Goal: Navigation & Orientation: Understand site structure

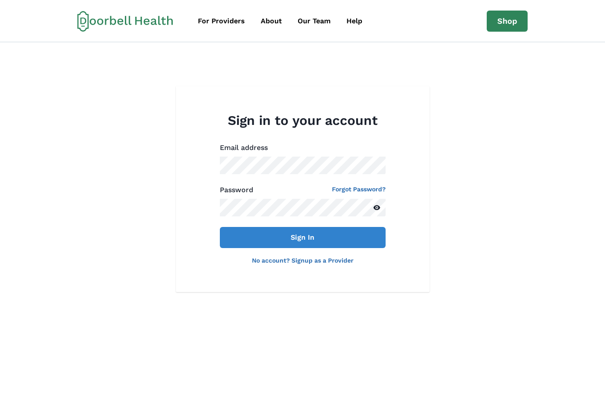
click at [131, 27] on icon at bounding box center [125, 21] width 96 height 21
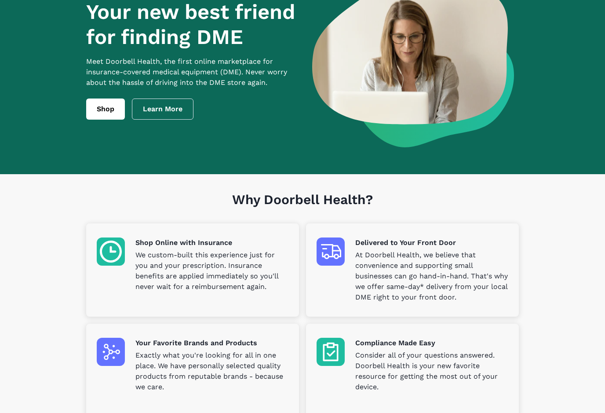
scroll to position [79, 0]
click at [104, 107] on link "Shop" at bounding box center [105, 108] width 39 height 21
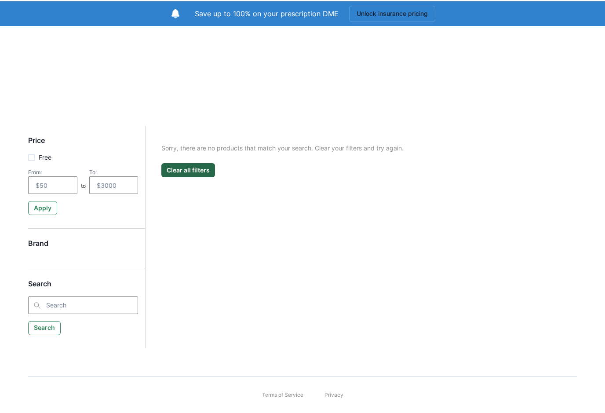
scroll to position [30, 0]
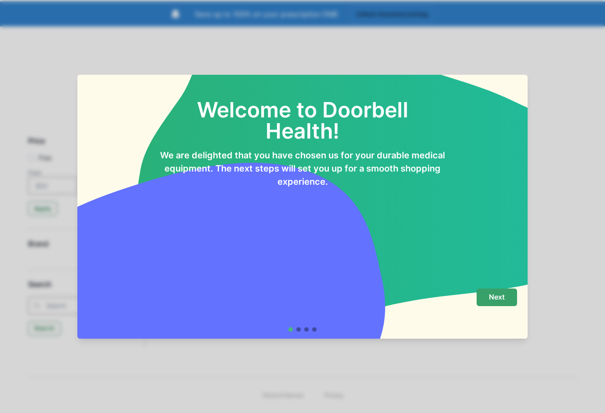
click at [501, 299] on p "Next" at bounding box center [497, 297] width 16 height 8
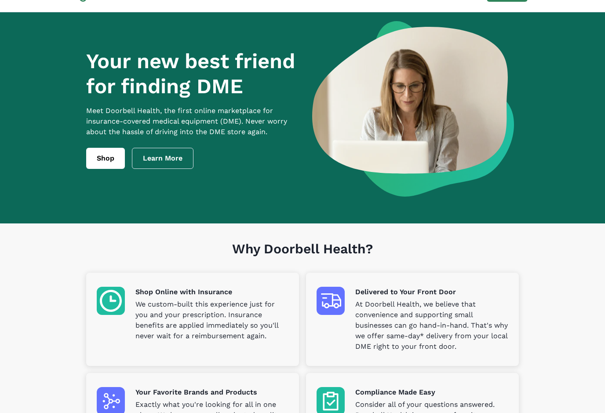
scroll to position [79, 0]
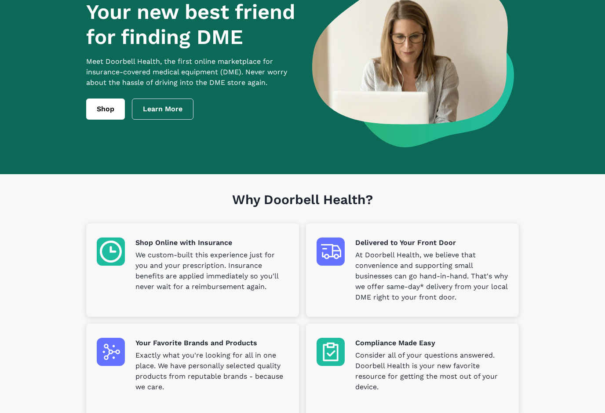
click at [197, 272] on p "We custom-built this experience just for you and your prescription. Insurance b…" at bounding box center [211, 271] width 153 height 42
click at [198, 243] on p "Shop Online with Insurance" at bounding box center [211, 242] width 153 height 11
click at [111, 251] on img at bounding box center [111, 251] width 28 height 28
click at [601, 340] on section "Why Doorbell Health? Shop Online with Insurance We custom-built this experience…" at bounding box center [302, 313] width 605 height 279
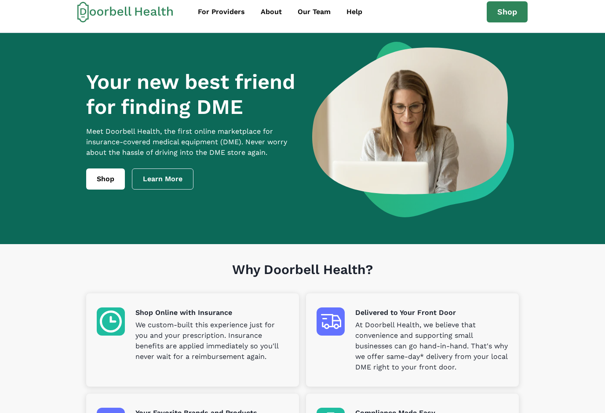
scroll to position [0, 0]
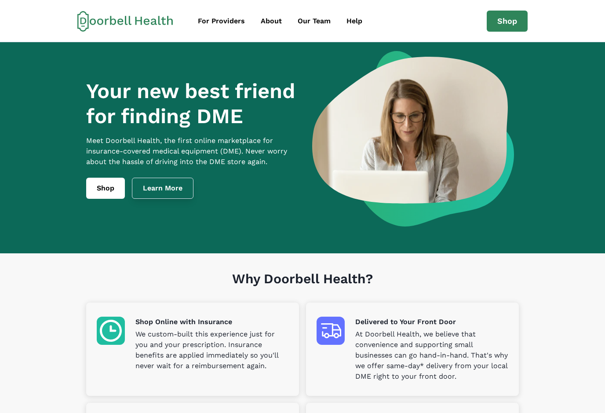
click at [174, 192] on link "Learn More" at bounding box center [163, 188] width 62 height 21
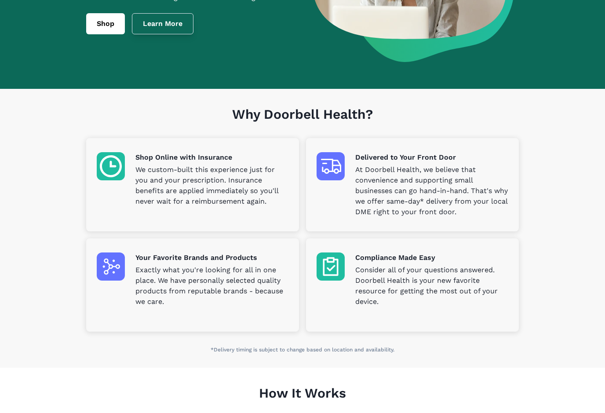
scroll to position [163, 0]
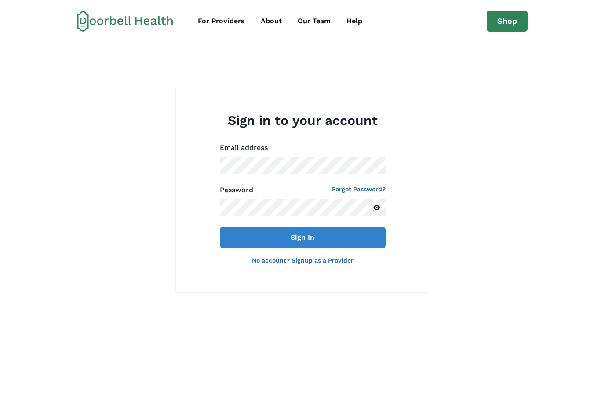
click at [271, 258] on link "No account? Signup as a Provider" at bounding box center [303, 260] width 102 height 7
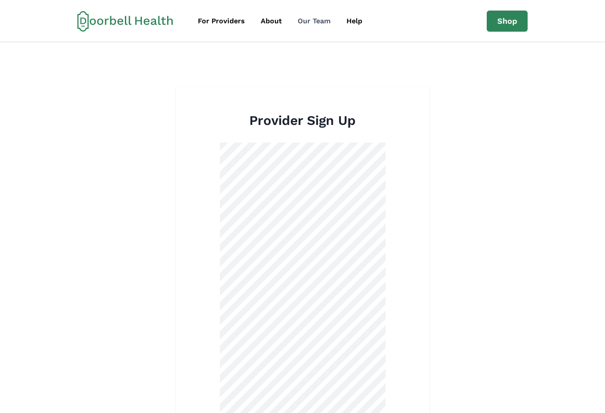
click at [317, 21] on div "Our Team" at bounding box center [313, 21] width 33 height 11
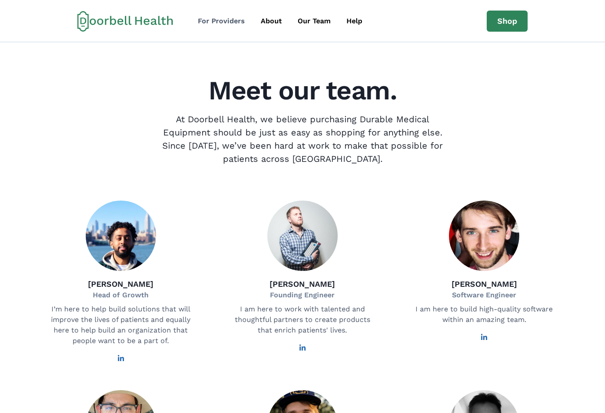
click at [225, 21] on div "For Providers" at bounding box center [221, 21] width 47 height 11
